Goal: Communication & Community: Answer question/provide support

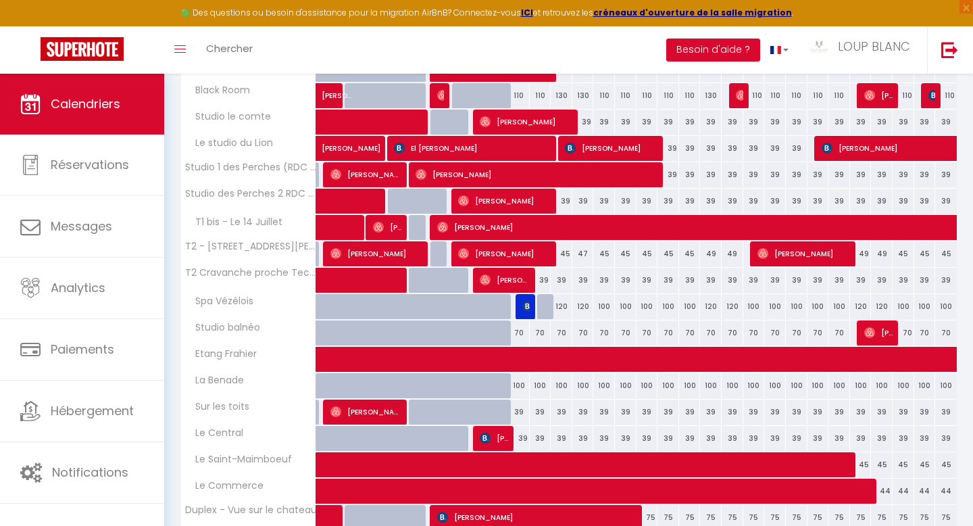
scroll to position [303, 0]
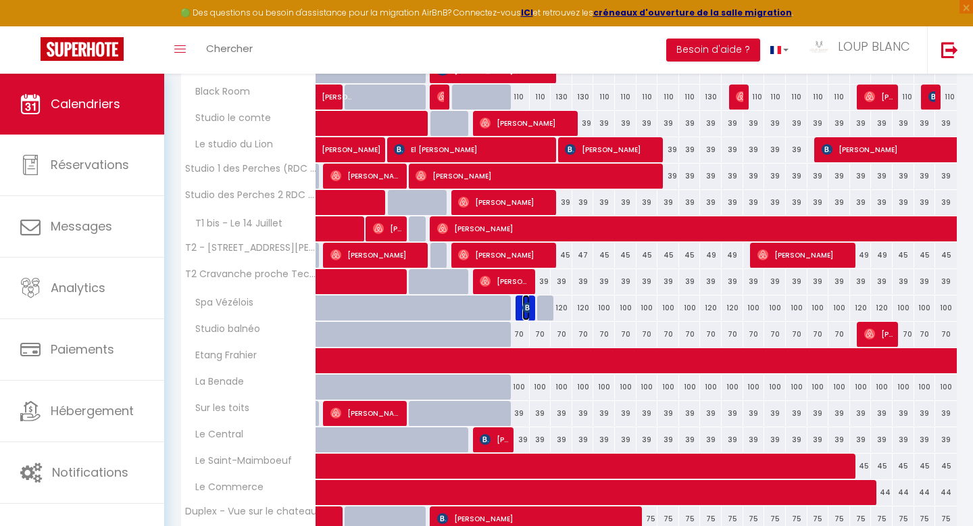
click at [525, 306] on img at bounding box center [527, 307] width 11 height 11
select select "OK"
select select "KO"
select select "0"
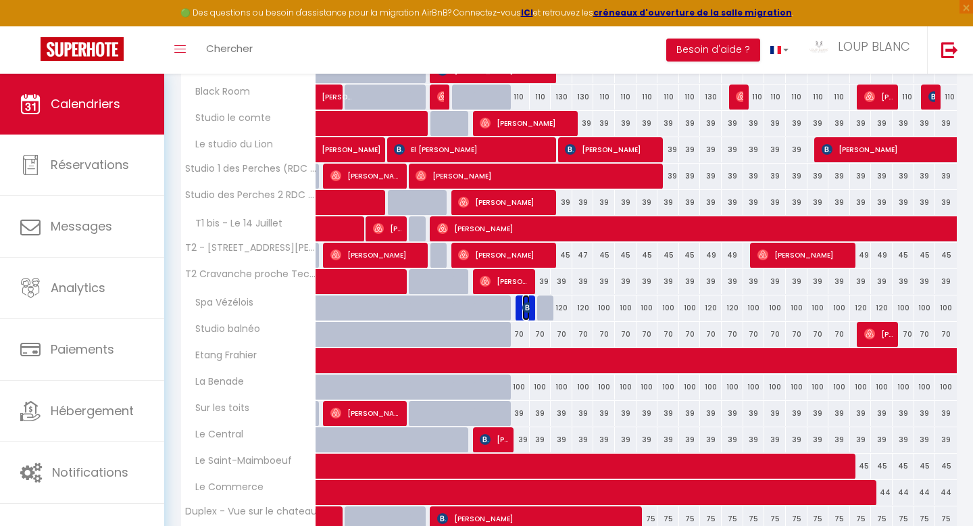
select select "1"
select select
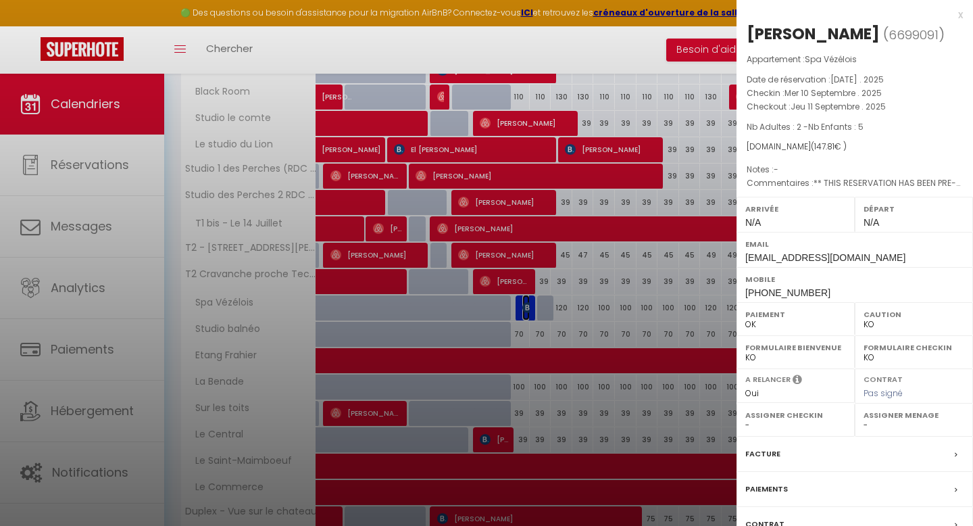
scroll to position [104, 0]
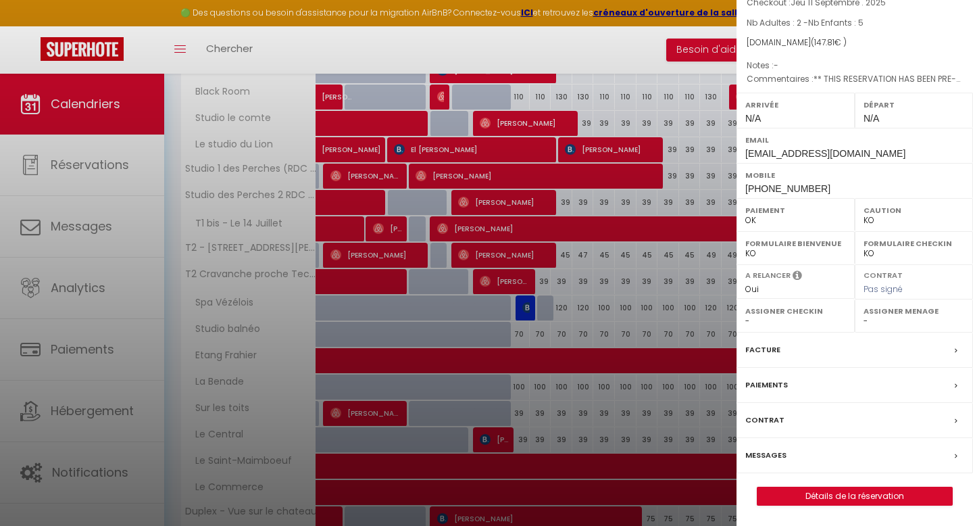
click at [785, 455] on div "Messages" at bounding box center [855, 455] width 237 height 35
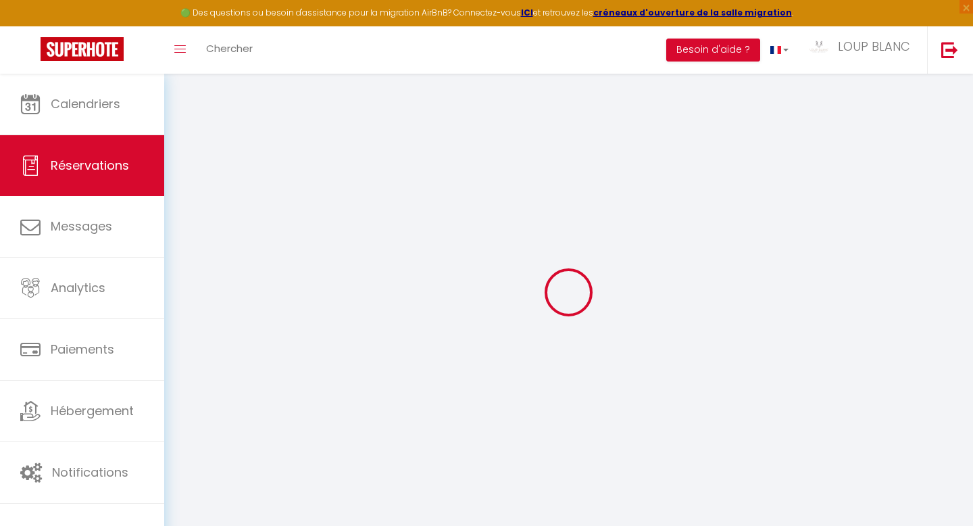
select select
checkbox input "false"
type textarea "** THIS RESERVATION HAS BEEN PRE-PAID ** BOOKING NOTE : Payment charge is EUR 2…"
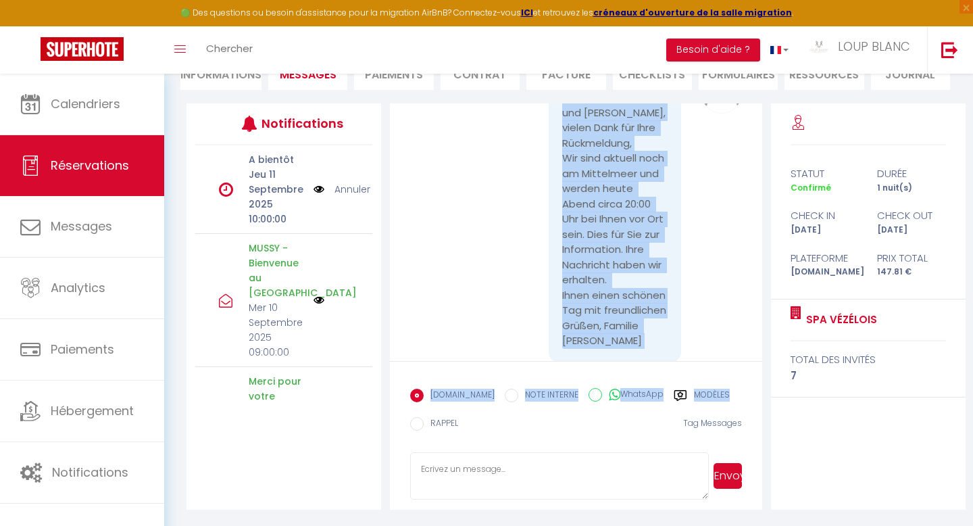
scroll to position [4314, 0]
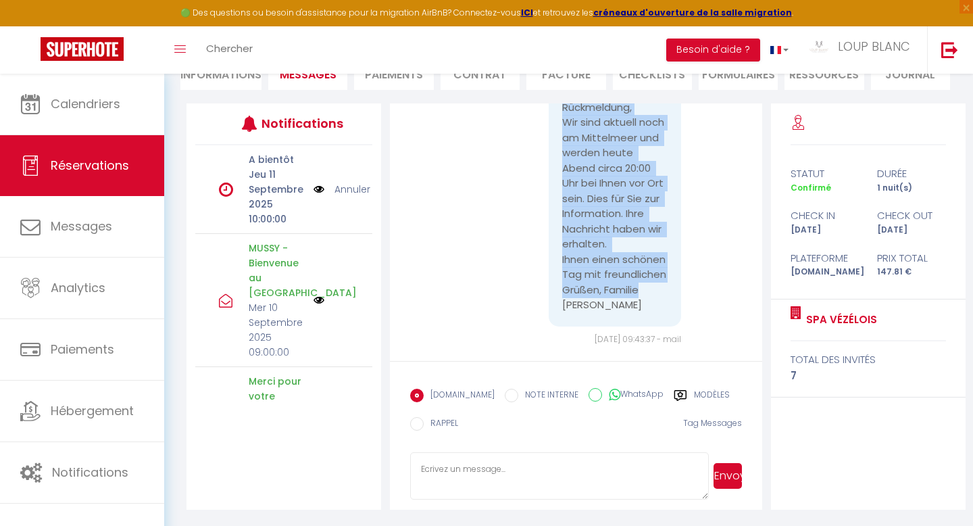
drag, startPoint x: 562, startPoint y: 172, endPoint x: 635, endPoint y: 291, distance: 140.5
click at [635, 291] on pre "Sehr geehrte Damen und [PERSON_NAME], vielen Dank für Ihre Rückmeldung, Wir sin…" at bounding box center [614, 183] width 105 height 259
click at [625, 265] on pre "Sehr geehrte Damen und [PERSON_NAME], vielen Dank für Ihre Rückmeldung, Wir sin…" at bounding box center [614, 183] width 105 height 259
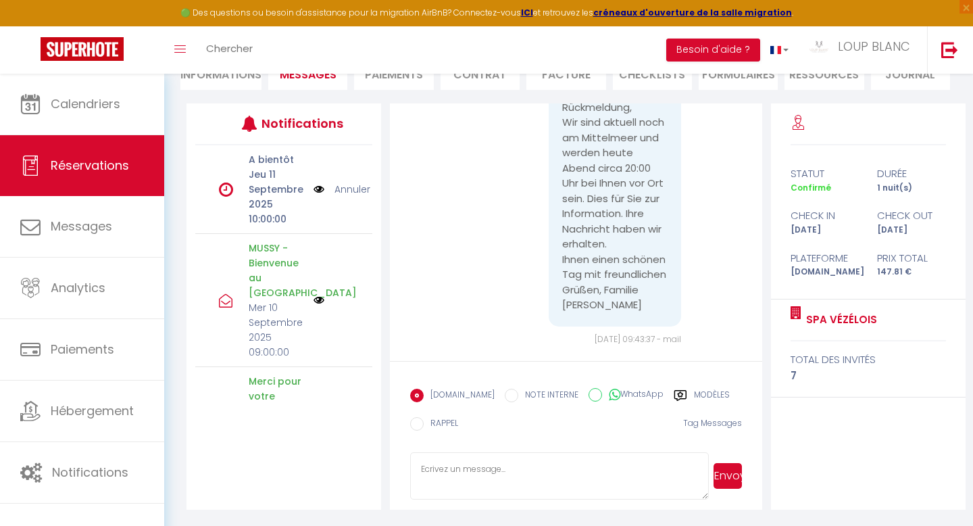
click at [517, 465] on textarea at bounding box center [559, 475] width 298 height 47
click at [469, 468] on textarea at bounding box center [559, 475] width 298 height 47
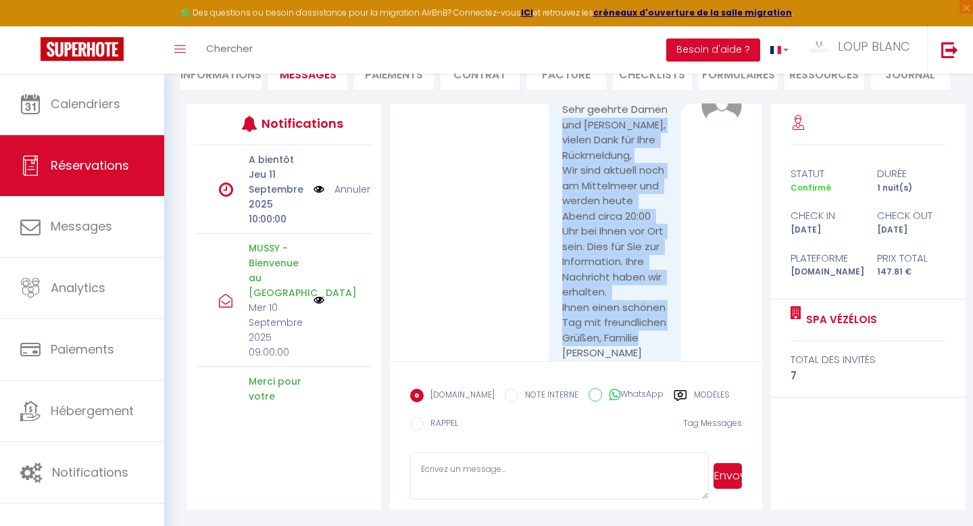
drag, startPoint x: 599, startPoint y: 291, endPoint x: 559, endPoint y: 107, distance: 188.8
click at [559, 107] on div "Sehr geehrte Damen und [PERSON_NAME], vielen Dank für Ihre Rückmeldung, Wir sin…" at bounding box center [615, 232] width 132 height 286
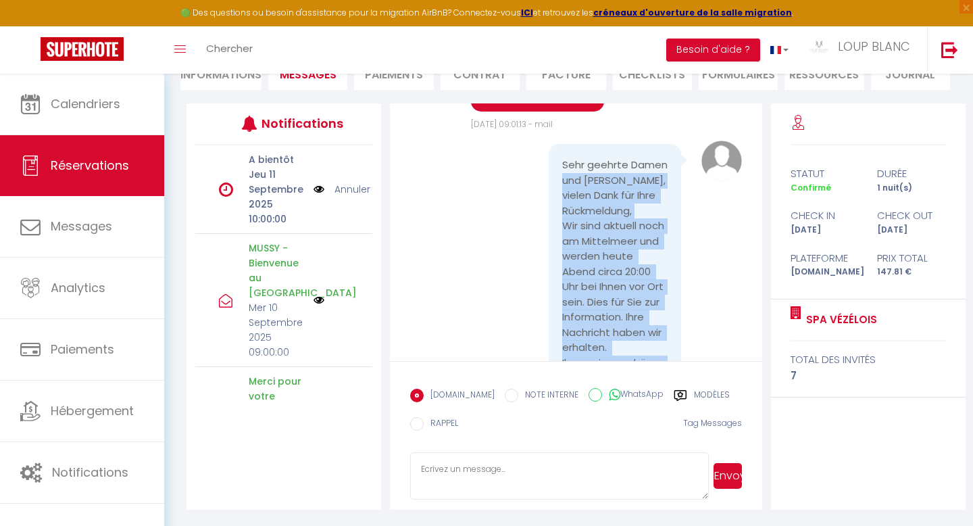
scroll to position [4206, 0]
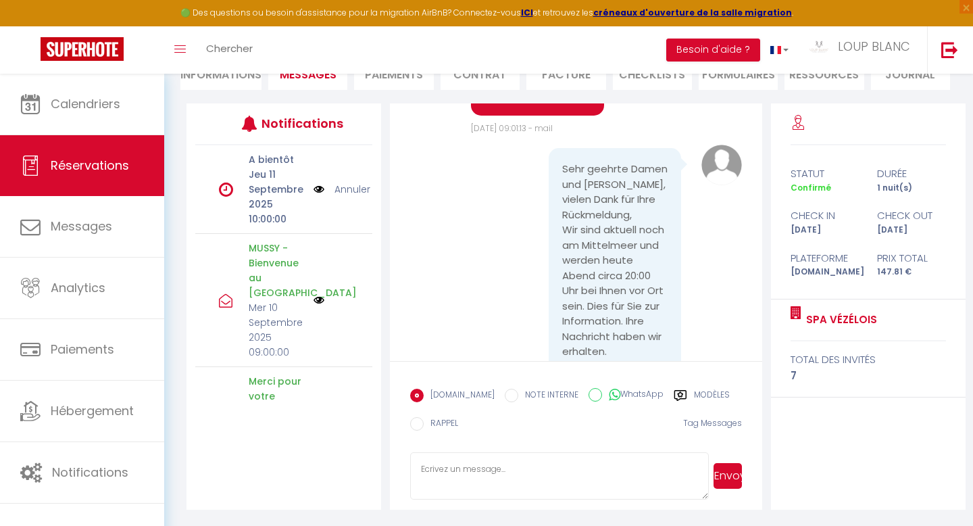
click at [570, 162] on pre "Sehr geehrte Damen und [PERSON_NAME], vielen Dank für Ihre Rückmeldung, Wir sin…" at bounding box center [614, 291] width 105 height 259
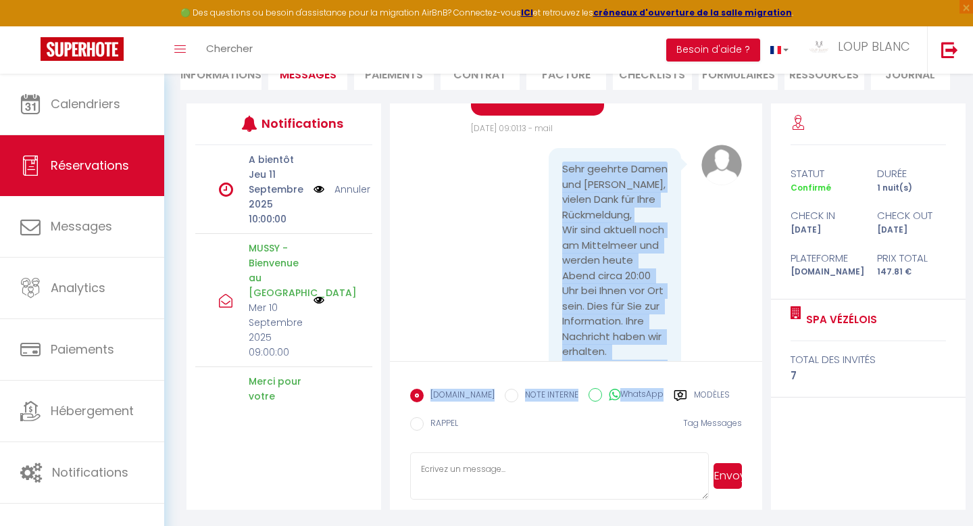
scroll to position [4314, 0]
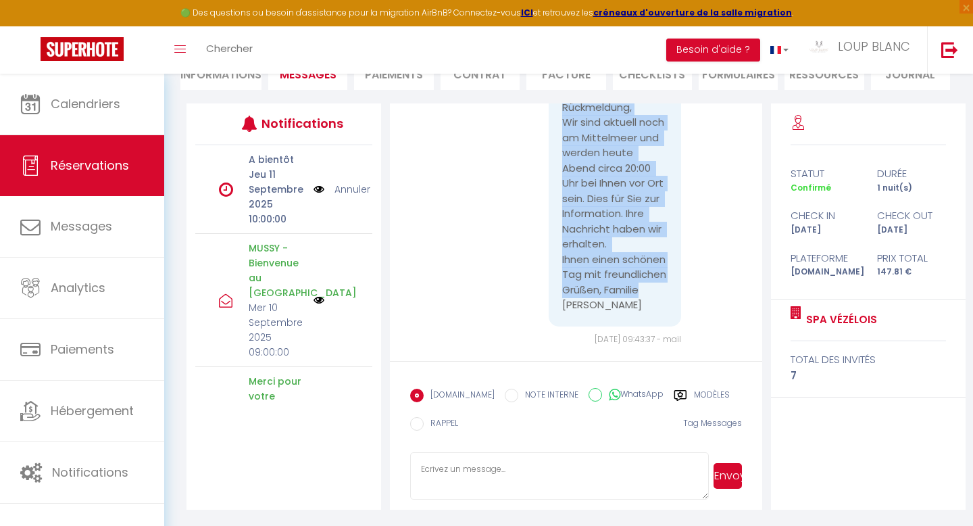
drag, startPoint x: 564, startPoint y: 153, endPoint x: 637, endPoint y: 295, distance: 159.6
click at [637, 295] on pre "Sehr geehrte Damen und [PERSON_NAME], vielen Dank für Ihre Rückmeldung, Wir sin…" at bounding box center [614, 183] width 105 height 259
click at [614, 247] on pre "Sehr geehrte Damen und [PERSON_NAME], vielen Dank für Ihre Rückmeldung, Wir sin…" at bounding box center [614, 183] width 105 height 259
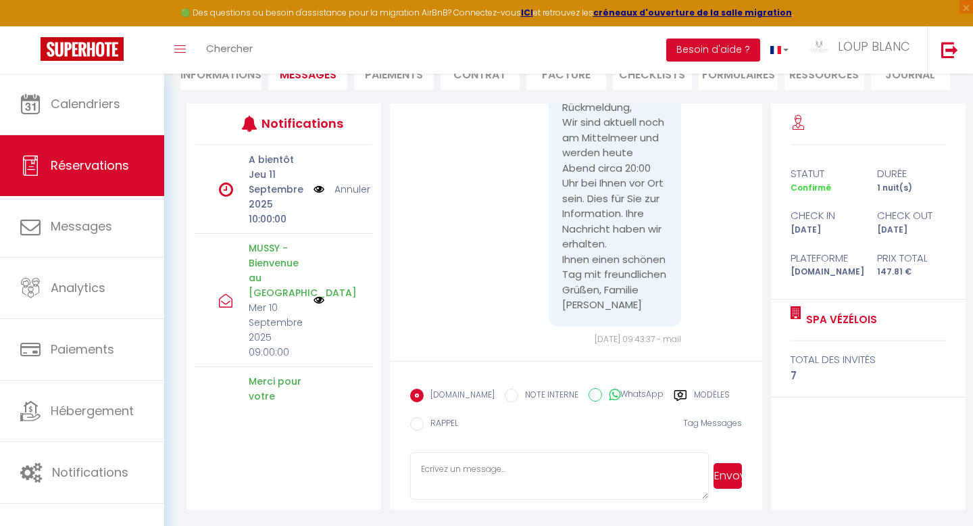
click at [514, 467] on textarea at bounding box center [559, 475] width 298 height 47
type textarea "S"
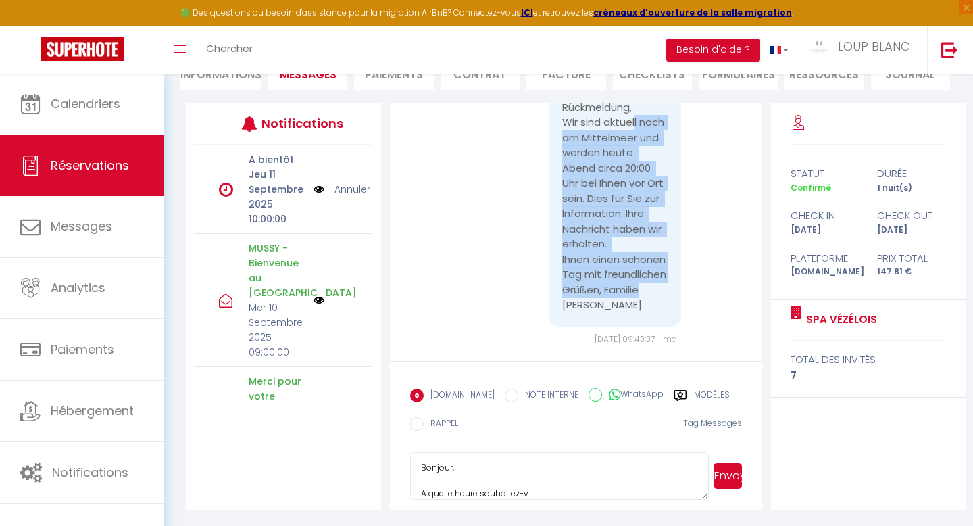
drag, startPoint x: 609, startPoint y: 291, endPoint x: 558, endPoint y: 120, distance: 177.7
click at [558, 120] on div "Sehr geehrte Damen und [PERSON_NAME], vielen Dank für Ihre Rückmeldung, Wir sin…" at bounding box center [615, 184] width 132 height 286
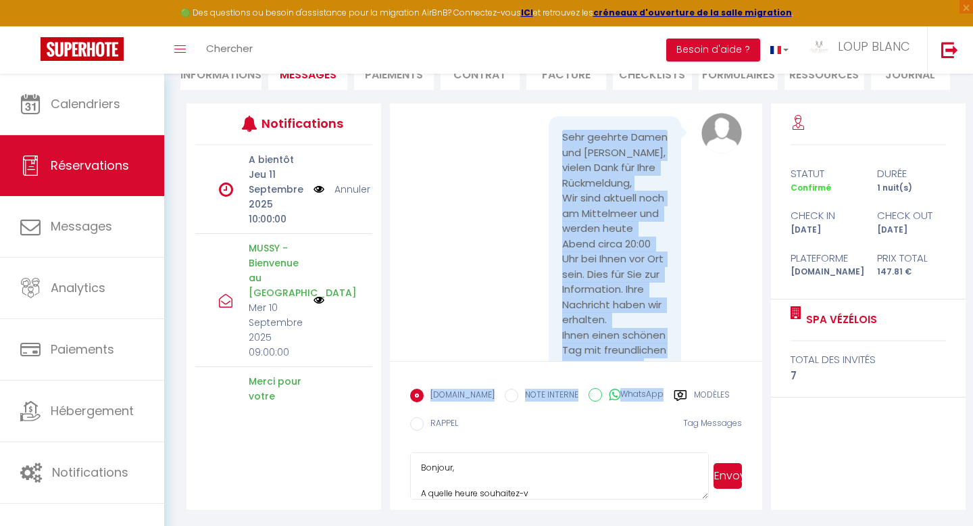
scroll to position [4314, 0]
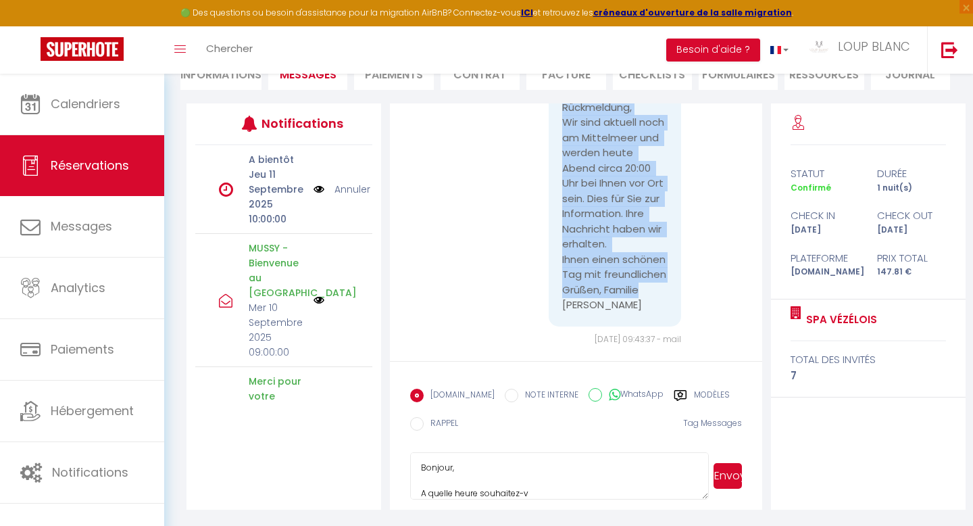
drag, startPoint x: 564, startPoint y: 120, endPoint x: 640, endPoint y: 297, distance: 191.9
click at [640, 297] on pre "Sehr geehrte Damen und [PERSON_NAME], vielen Dank für Ihre Rückmeldung, Wir sin…" at bounding box center [614, 183] width 105 height 259
copy pre "Sehr geehrte Damen und [PERSON_NAME], vielen Dank für Ihre Rückmeldung, Wir sin…"
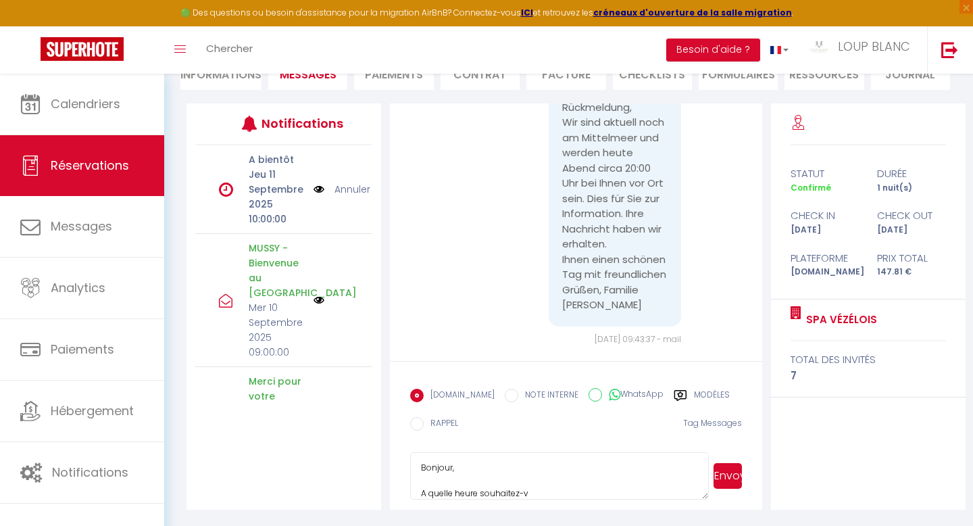
click at [493, 485] on textarea "Bonjour, A quelle heure souhaitez-v" at bounding box center [559, 475] width 298 height 47
click at [534, 480] on textarea "Bonjour, merci pour votre message. A quelle heure souhaitez-v" at bounding box center [559, 475] width 298 height 47
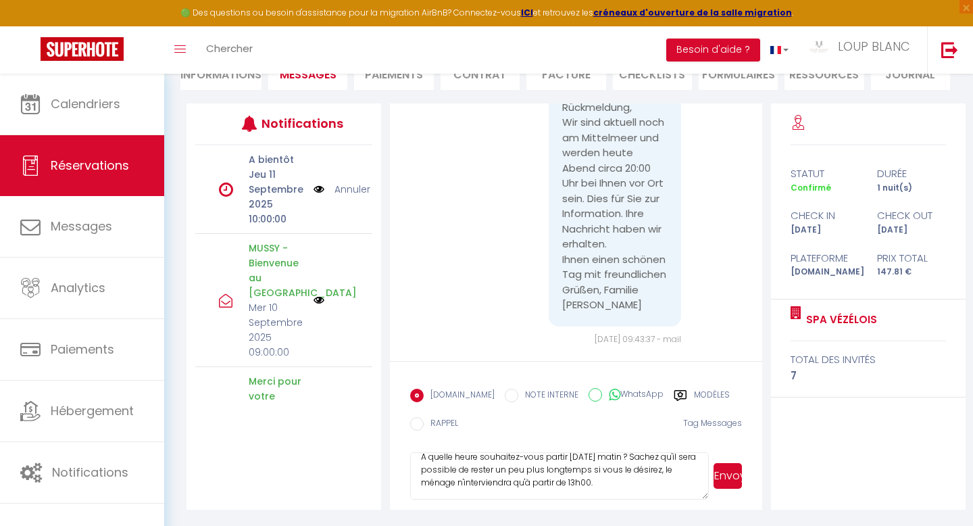
scroll to position [53, 0]
type textarea "Bonjour, merci pour votre message. A quelle heure souhaitez-vous partir [DATE] …"
click at [726, 477] on button "Envoyer" at bounding box center [728, 476] width 28 height 26
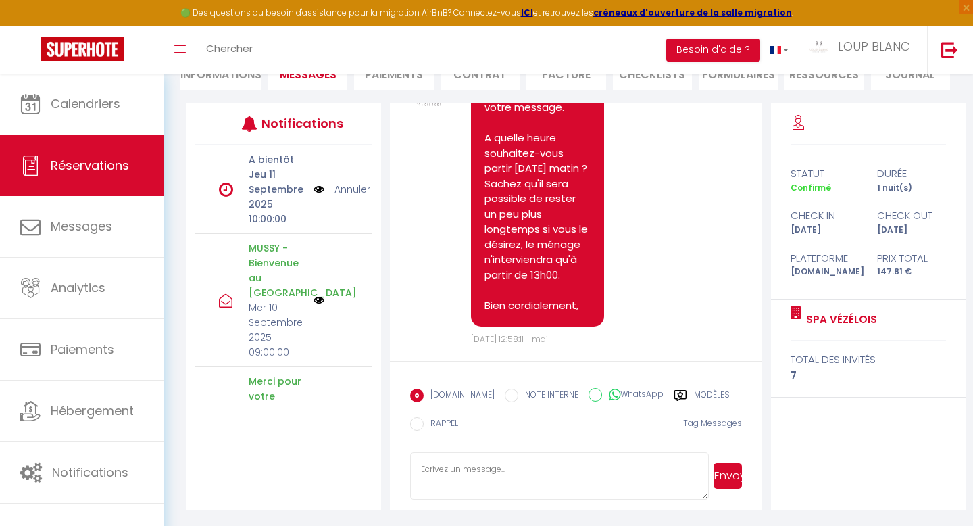
scroll to position [132, 0]
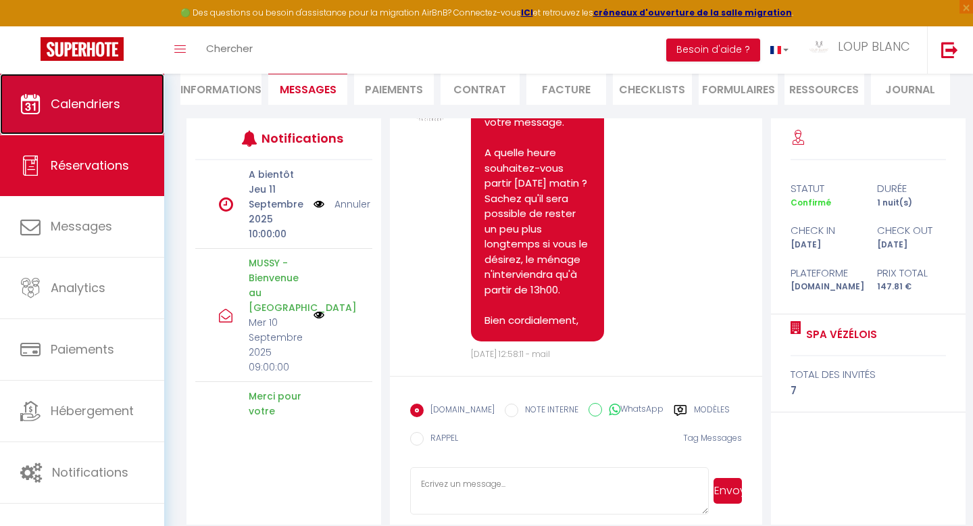
click at [95, 112] on span "Calendriers" at bounding box center [86, 103] width 70 height 17
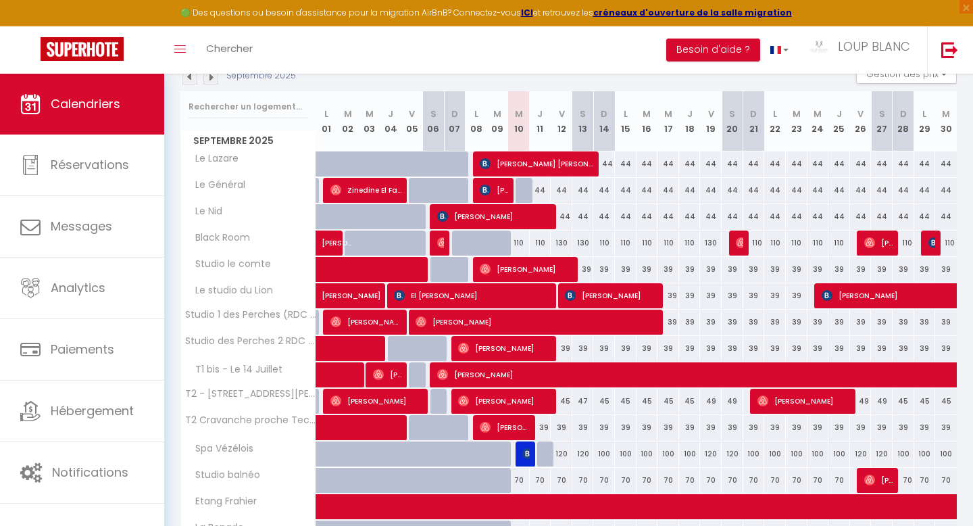
scroll to position [160, 0]
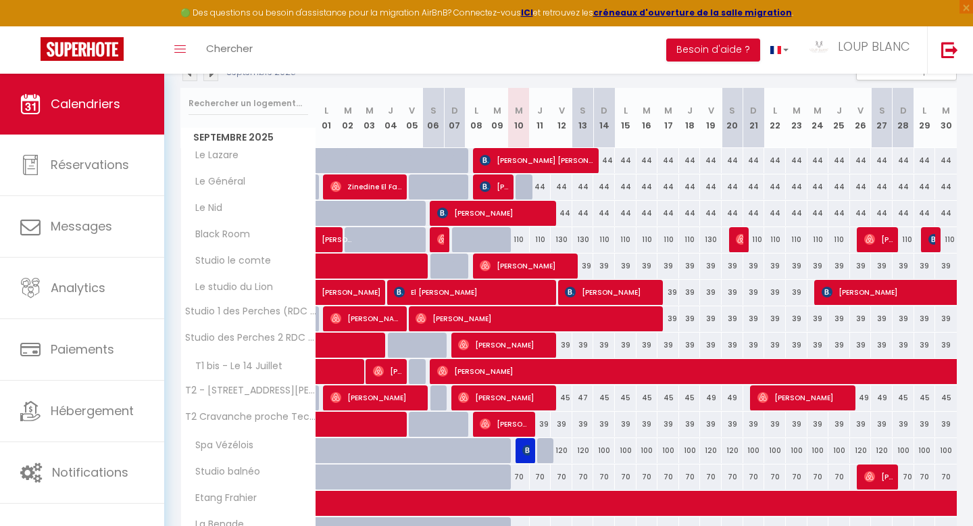
click at [566, 399] on div "45" at bounding box center [562, 397] width 22 height 25
type input "45"
type input "Ven 12 Septembre 2025"
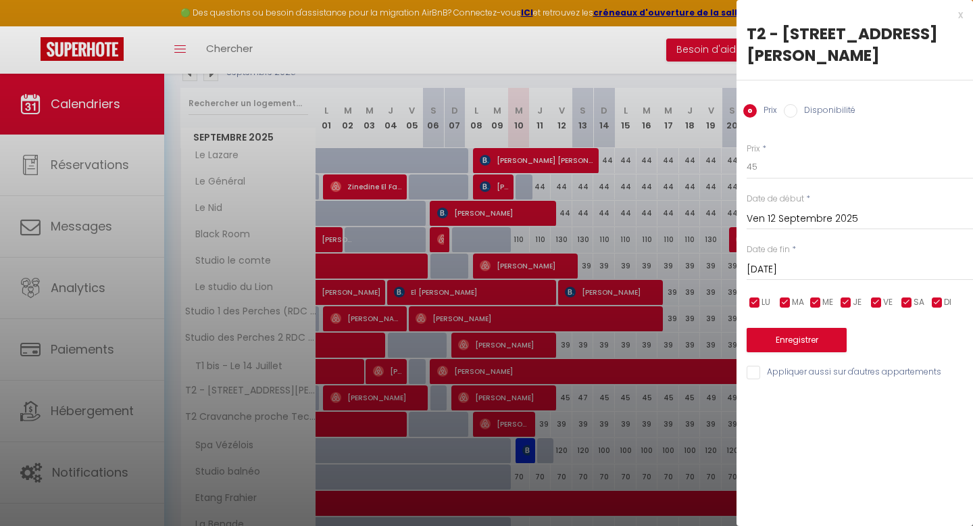
click at [829, 267] on input "[DATE]" at bounding box center [860, 270] width 226 height 18
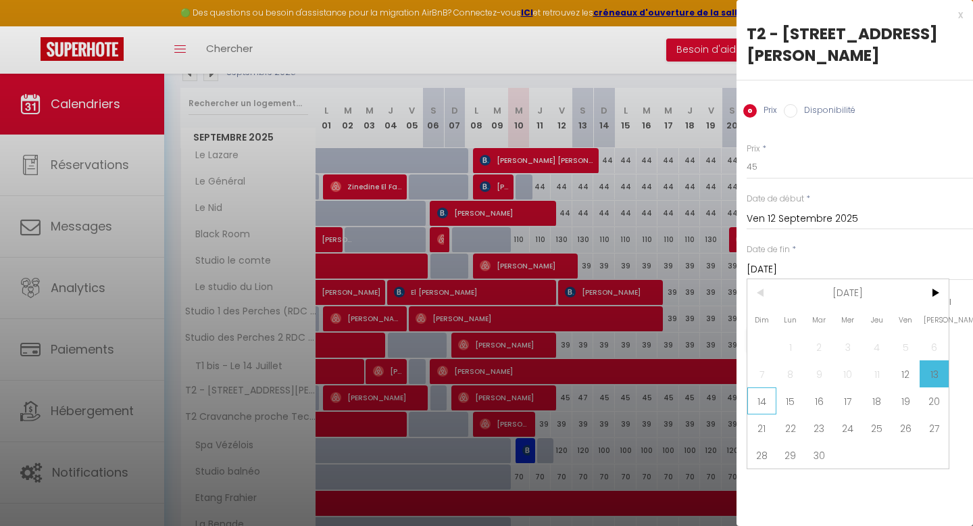
click at [759, 404] on span "14" at bounding box center [761, 400] width 29 height 27
type input "Dim 14 Septembre 2025"
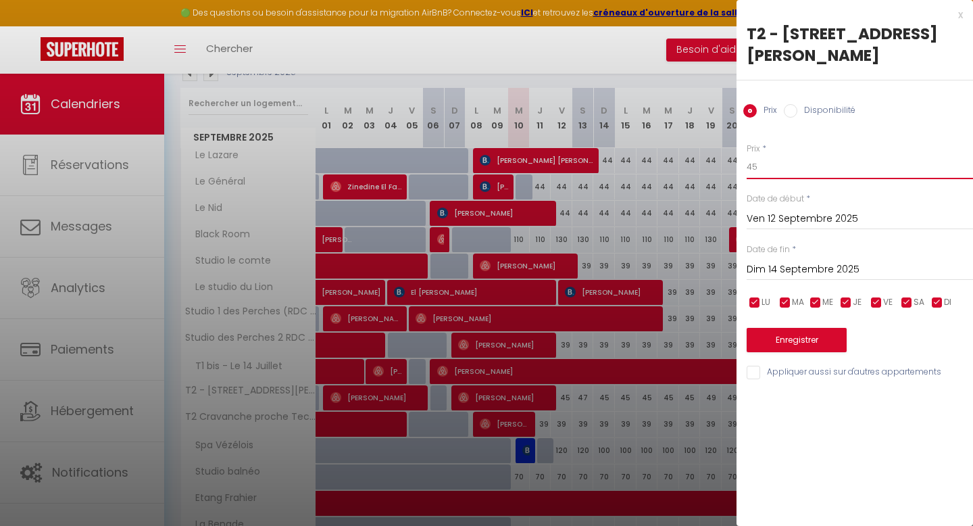
click at [773, 169] on input "45" at bounding box center [860, 167] width 226 height 24
type input "49"
click at [781, 336] on button "Enregistrer" at bounding box center [797, 340] width 100 height 24
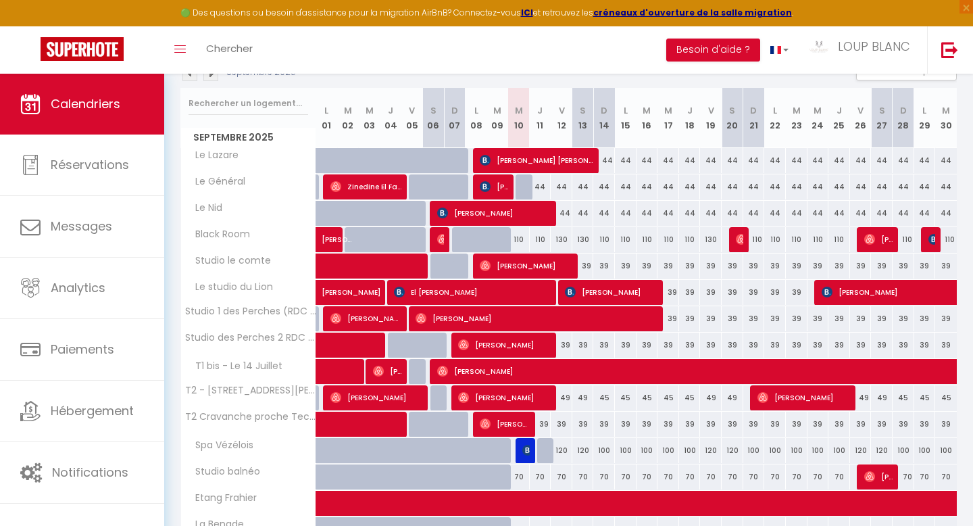
scroll to position [0, 0]
